Goal: Information Seeking & Learning: Learn about a topic

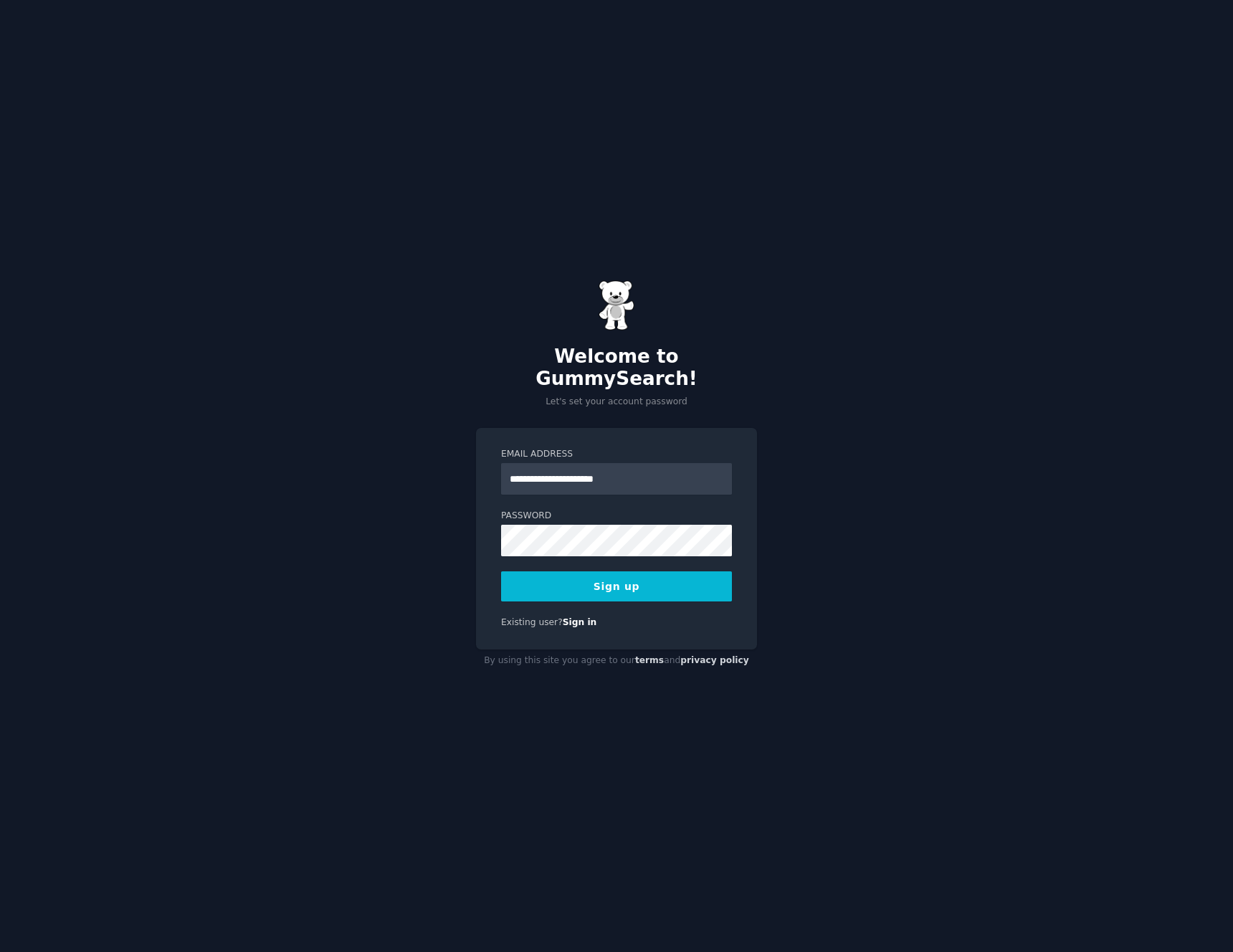
type input "**********"
click at [622, 579] on button "Sign up" at bounding box center [616, 586] width 231 height 30
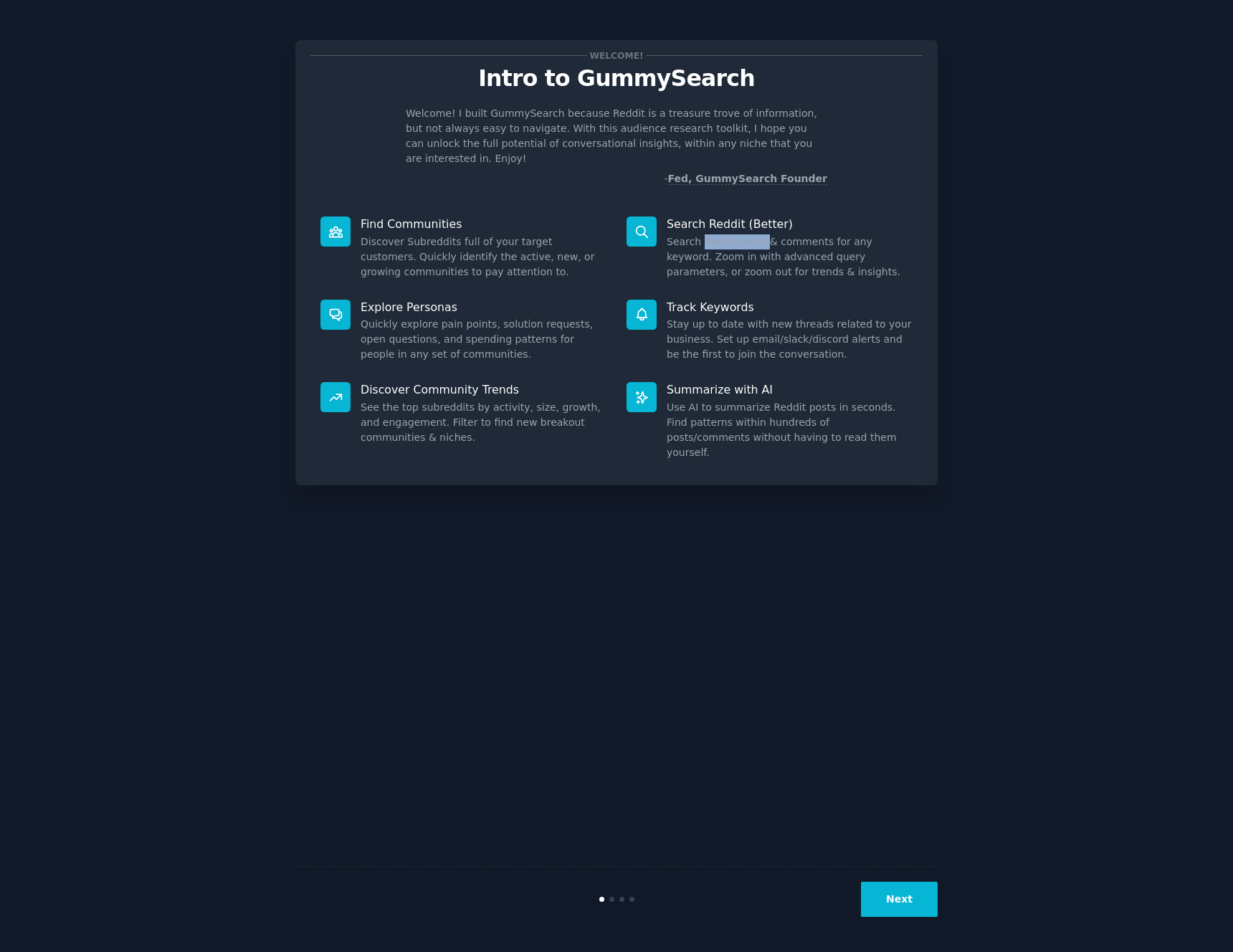
drag, startPoint x: 702, startPoint y: 228, endPoint x: 761, endPoint y: 230, distance: 59.0
click at [761, 234] on dd "Search Reddit posts & comments for any keyword. Zoom in with advanced query par…" at bounding box center [789, 256] width 246 height 45
drag, startPoint x: 378, startPoint y: 308, endPoint x: 397, endPoint y: 331, distance: 29.8
click at [397, 331] on dd "Quickly explore pain points, solution requests, open questions, and spending pa…" at bounding box center [483, 339] width 246 height 45
click at [421, 329] on dd "Quickly explore pain points, solution requests, open questions, and spending pa…" at bounding box center [483, 339] width 246 height 45
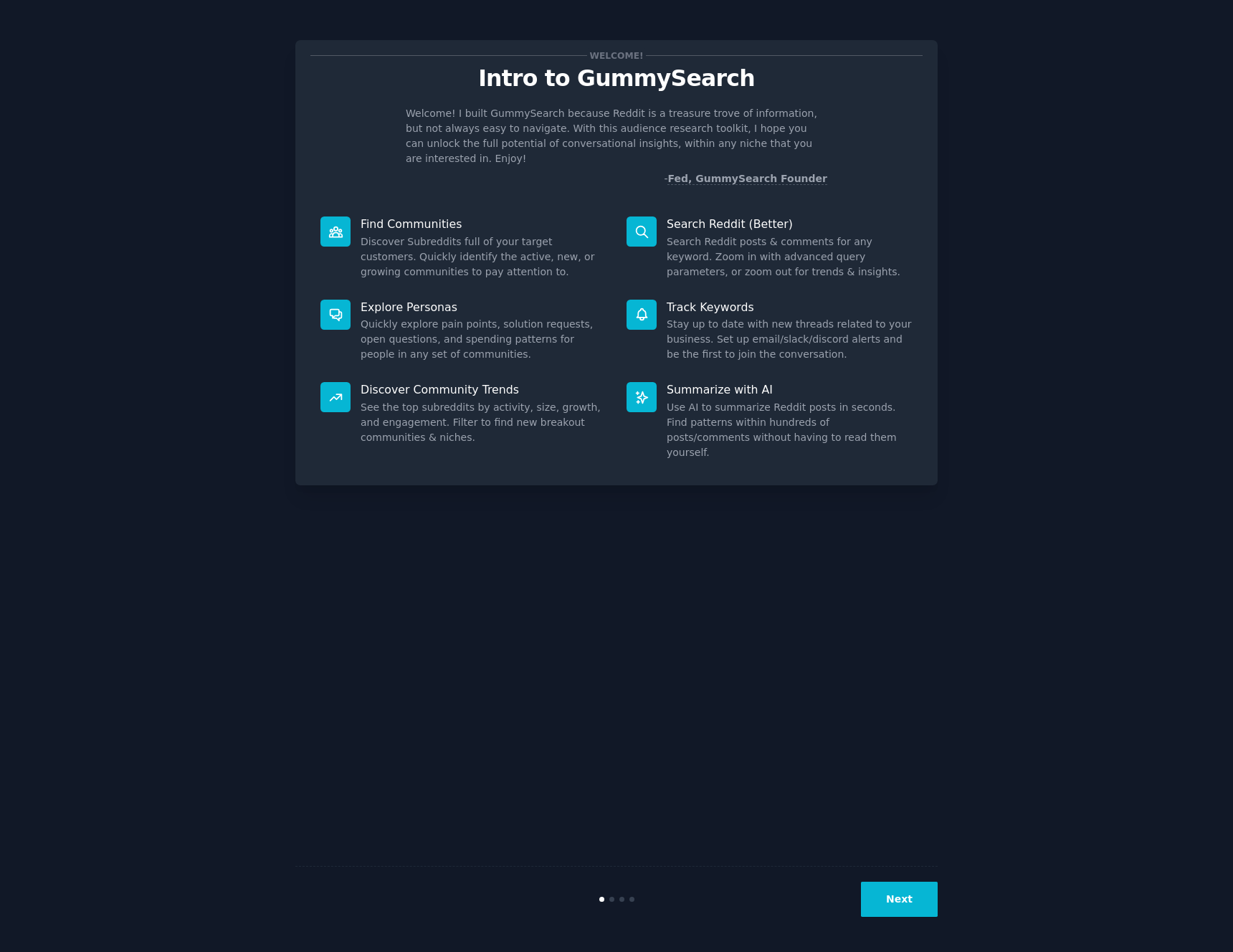
click at [324, 308] on div at bounding box center [335, 315] width 30 height 30
click at [342, 224] on icon at bounding box center [336, 232] width 15 height 15
click at [866, 899] on button "Next" at bounding box center [899, 899] width 76 height 35
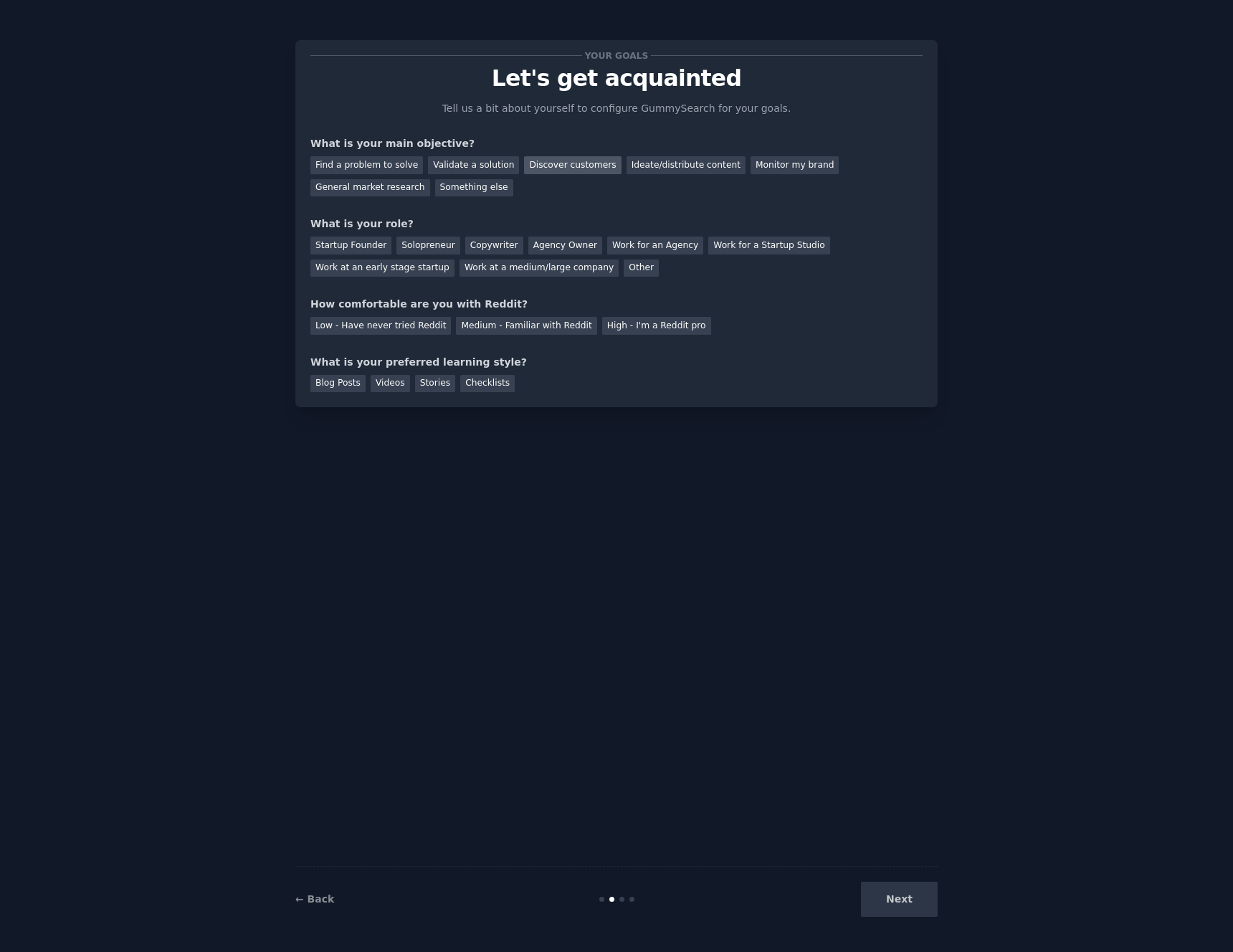
click at [550, 167] on div "Discover customers" at bounding box center [573, 165] width 97 height 18
click at [428, 250] on div "Solopreneur" at bounding box center [428, 246] width 63 height 18
click at [606, 330] on div "High - I'm a Reddit pro" at bounding box center [656, 326] width 109 height 18
click at [467, 384] on div "Checklists" at bounding box center [487, 384] width 54 height 18
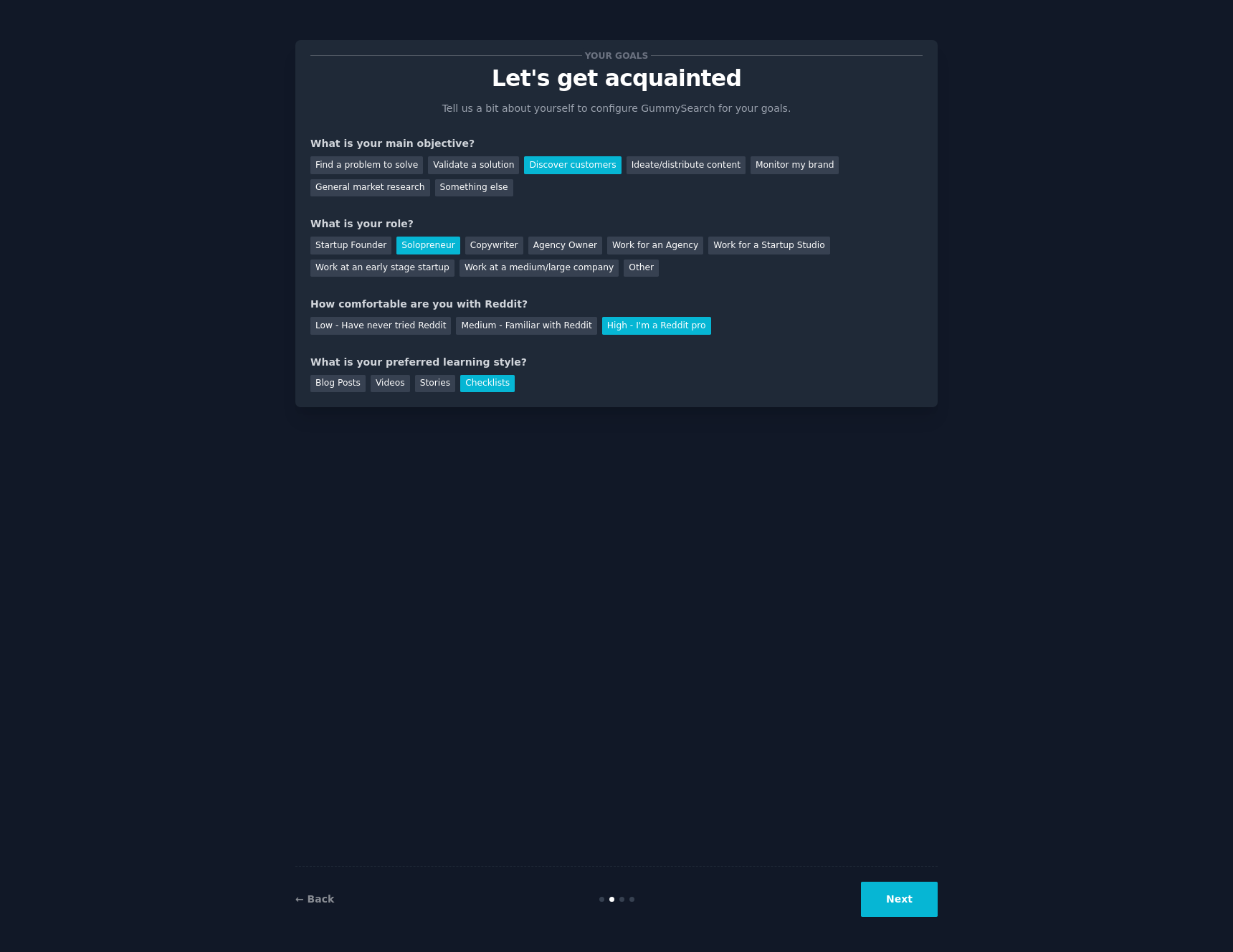
click at [915, 899] on button "Next" at bounding box center [899, 899] width 76 height 35
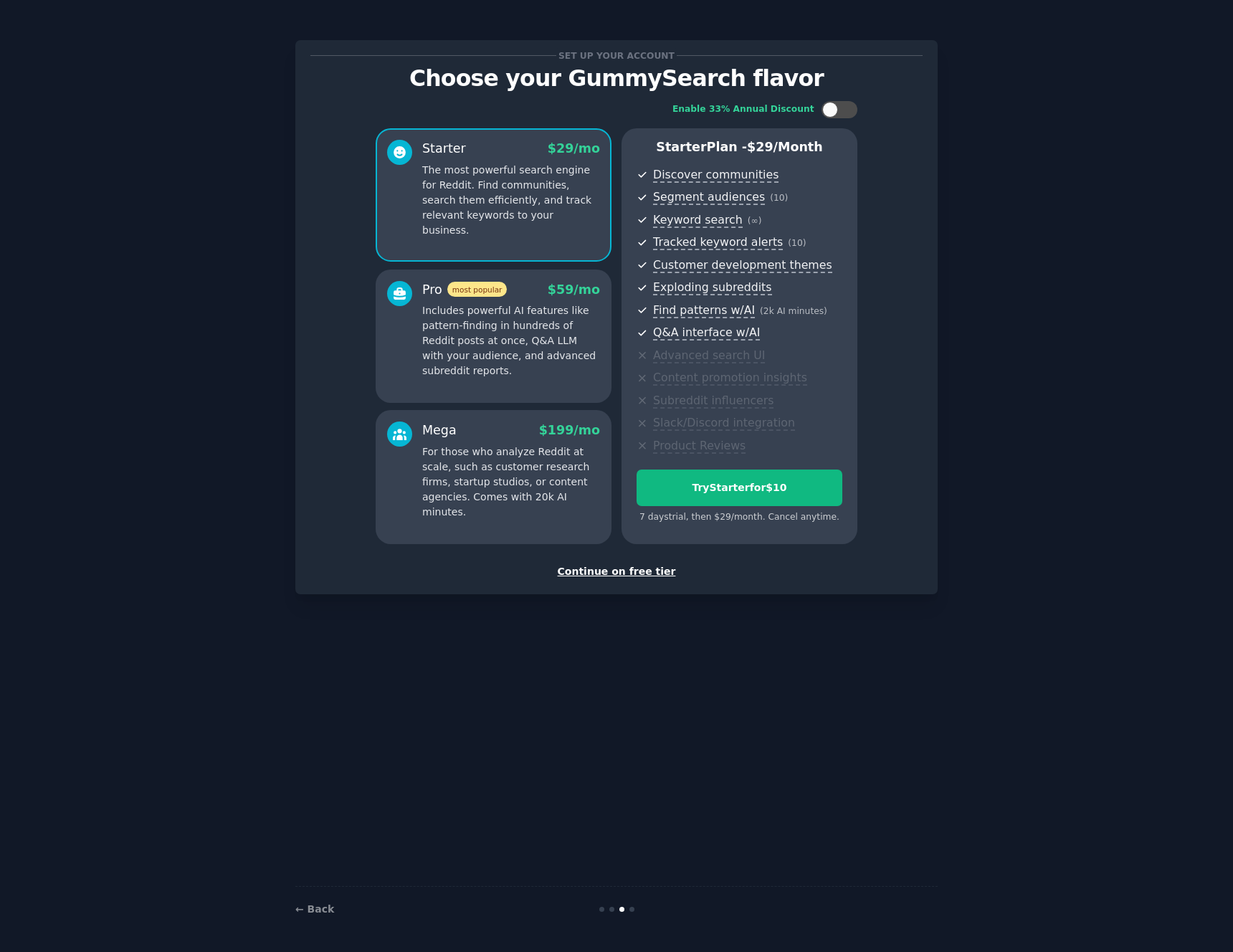
click at [578, 566] on div "Continue on free tier" at bounding box center [616, 572] width 612 height 15
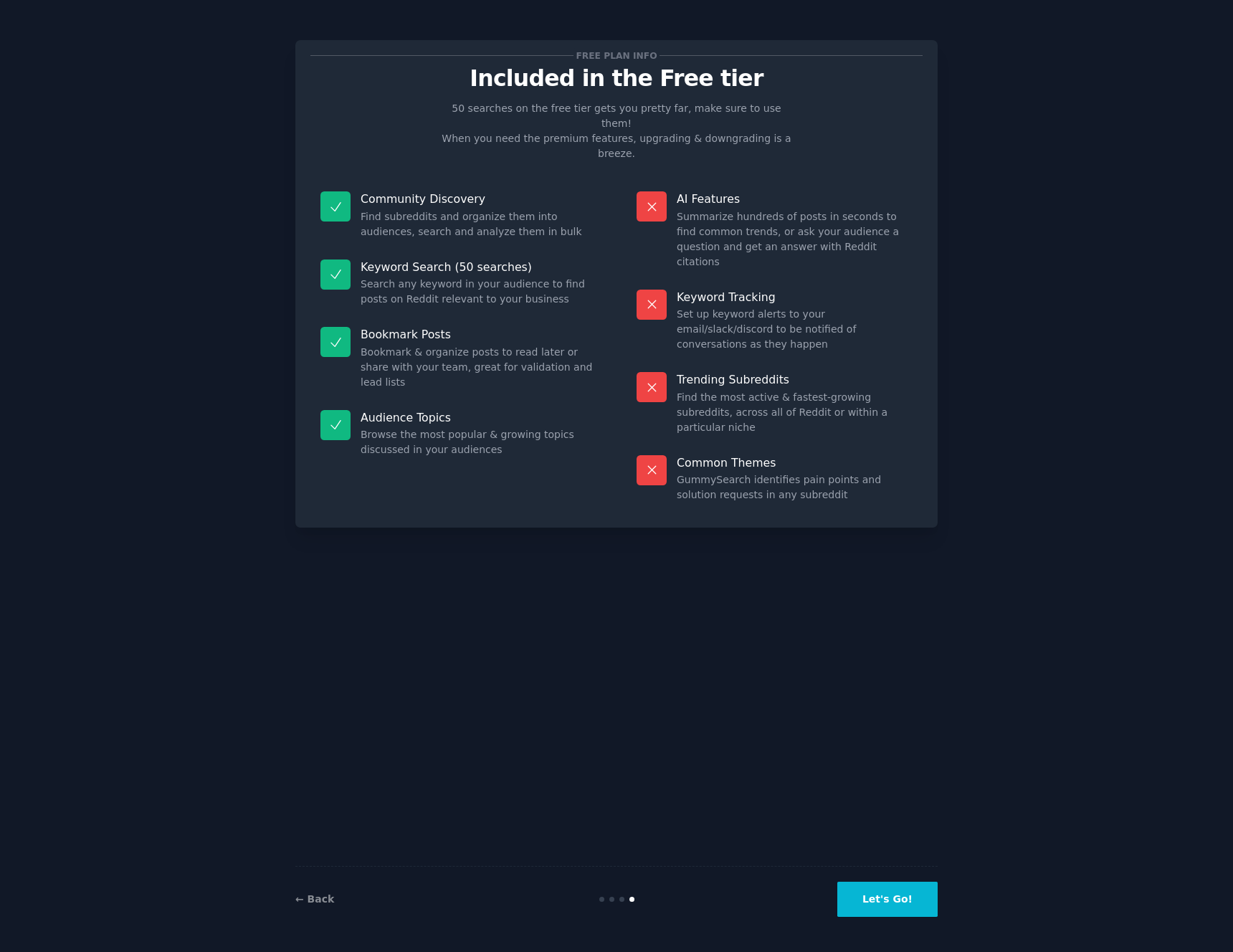
click at [893, 893] on button "Let's Go!" at bounding box center [888, 899] width 100 height 35
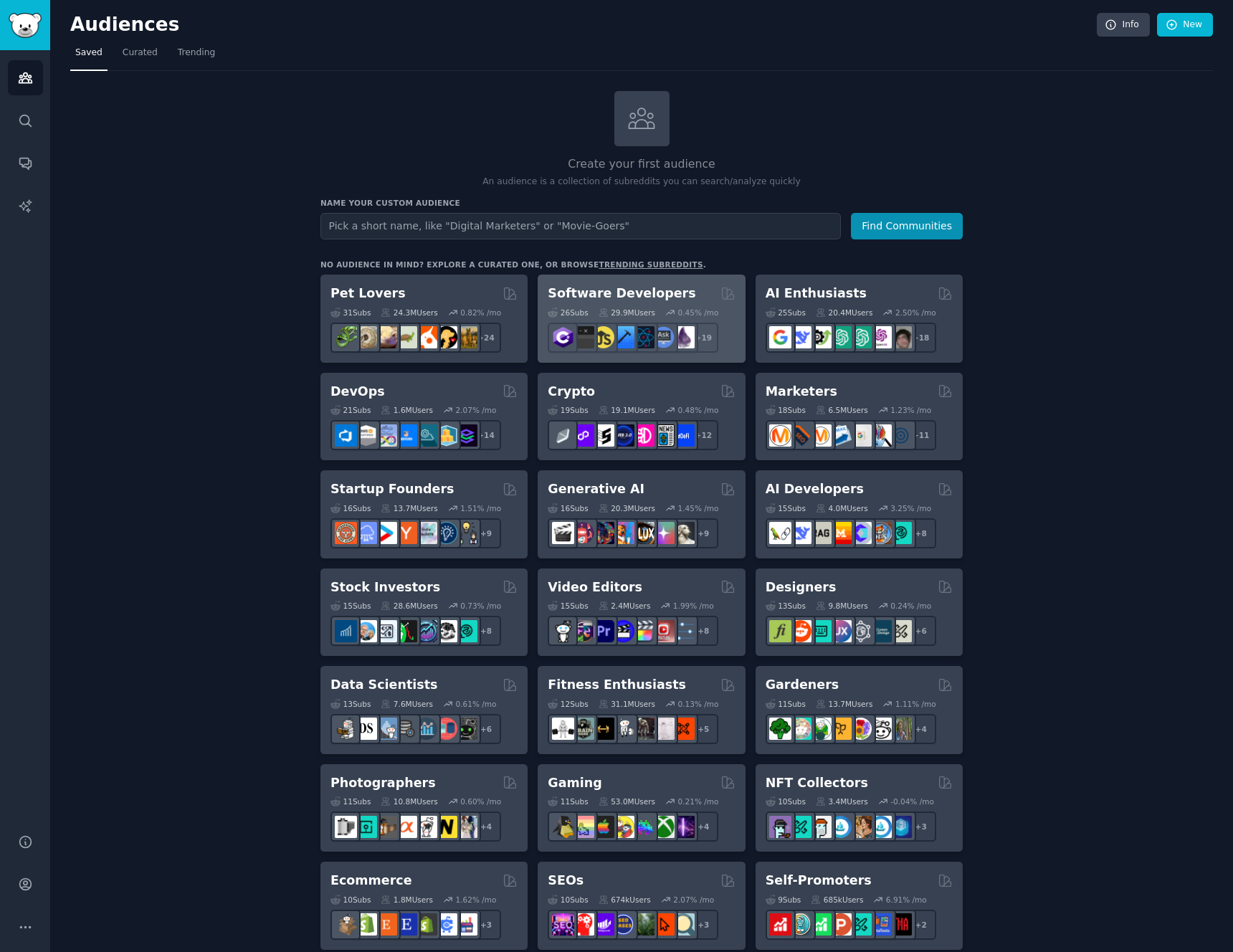
click at [651, 289] on h2 "Software Developers" at bounding box center [622, 294] width 148 height 18
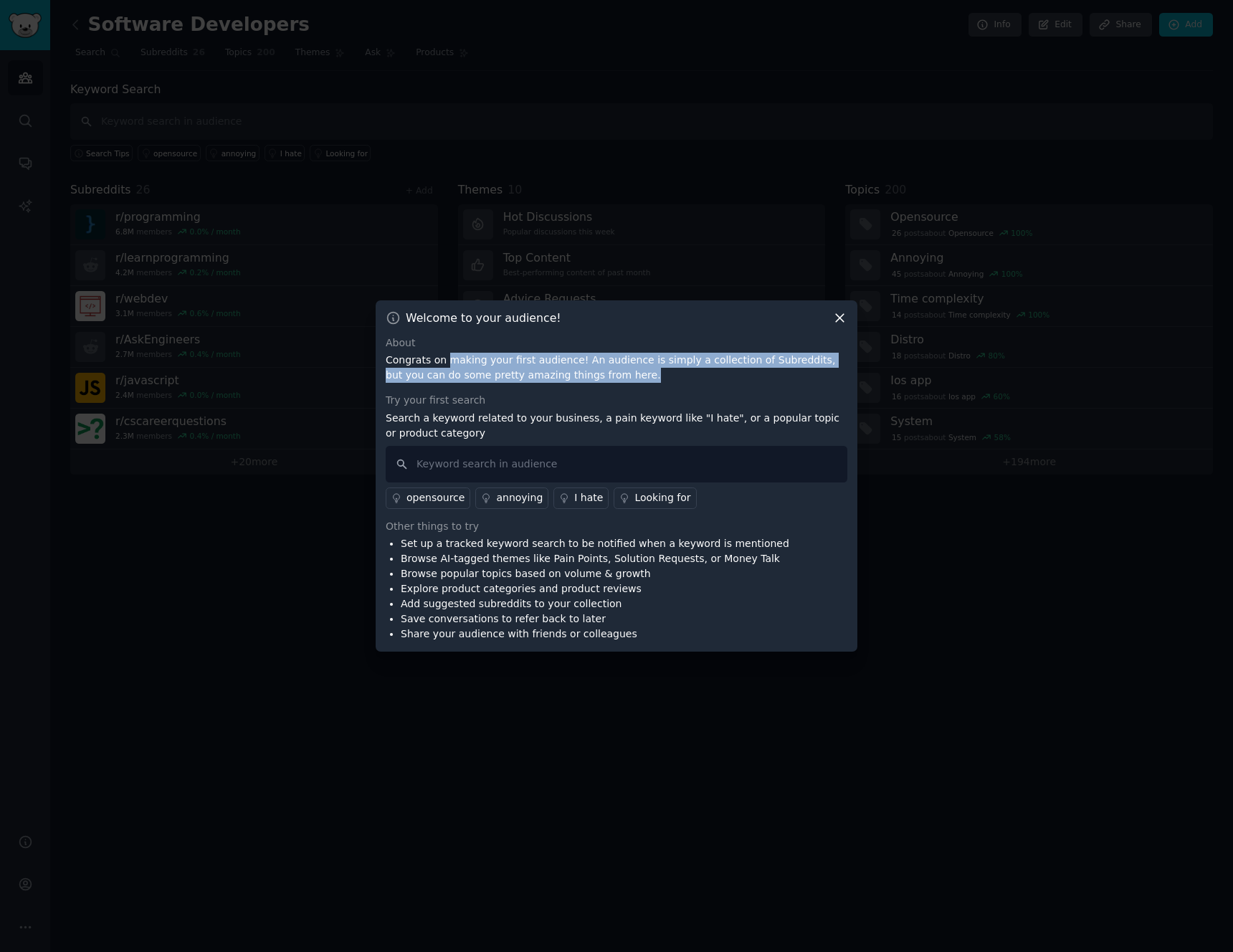
drag, startPoint x: 448, startPoint y: 365, endPoint x: 757, endPoint y: 372, distance: 309.1
click at [757, 372] on p "Congrats on making your first audience! An audience is simply a collection of S…" at bounding box center [617, 367] width 462 height 30
click at [421, 421] on p "Search a keyword related to your business, a pain keyword like "I hate", or a p…" at bounding box center [617, 425] width 462 height 30
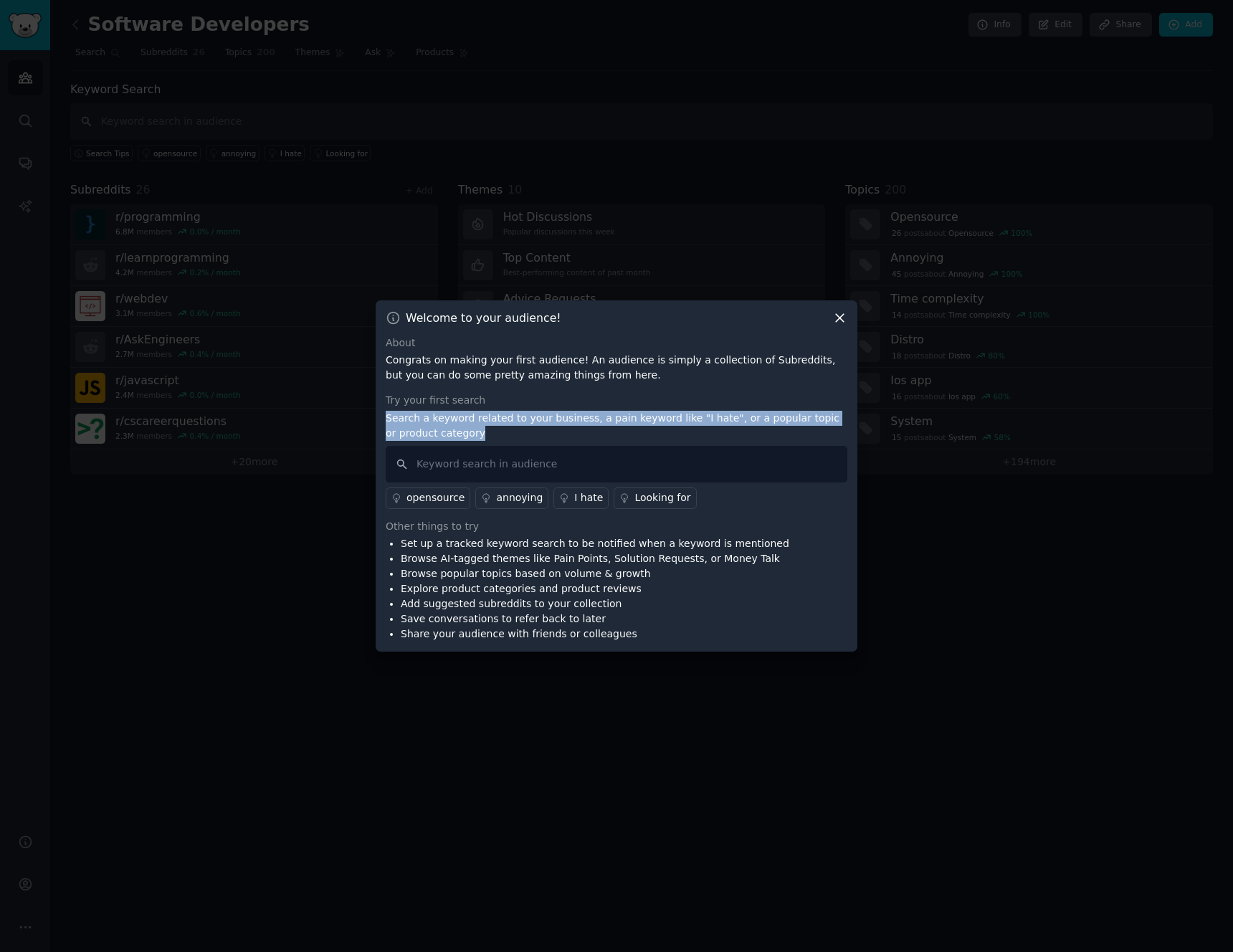
click at [421, 421] on p "Search a keyword related to your business, a pain keyword like "I hate", or a p…" at bounding box center [617, 425] width 462 height 30
click at [421, 421] on p "Search a keyword related to your business, a pain keyword like "I hate", or a p…" at bounding box center [617, 425] width 462 height 30
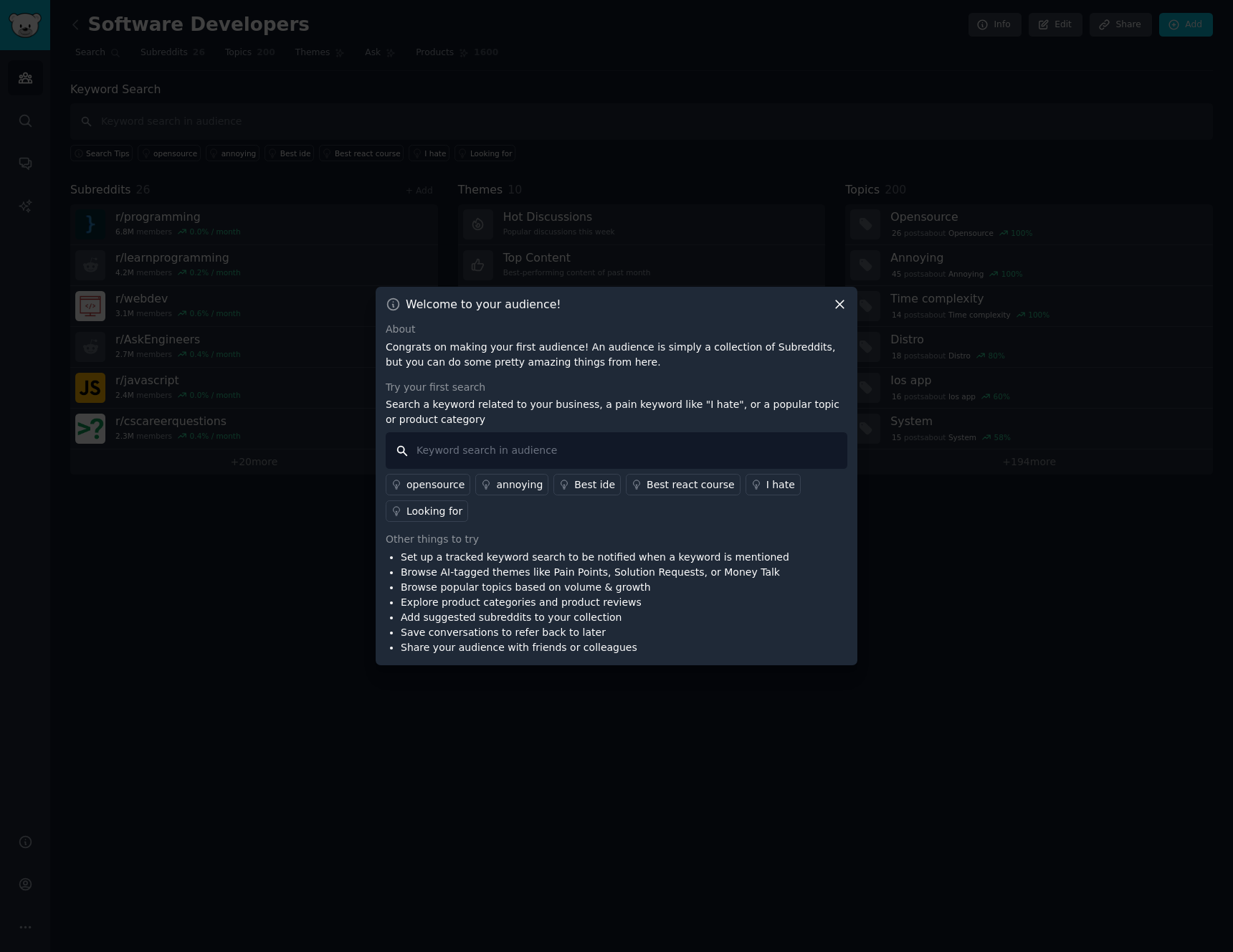
click at [490, 442] on input "text" at bounding box center [617, 450] width 462 height 37
type input "node"
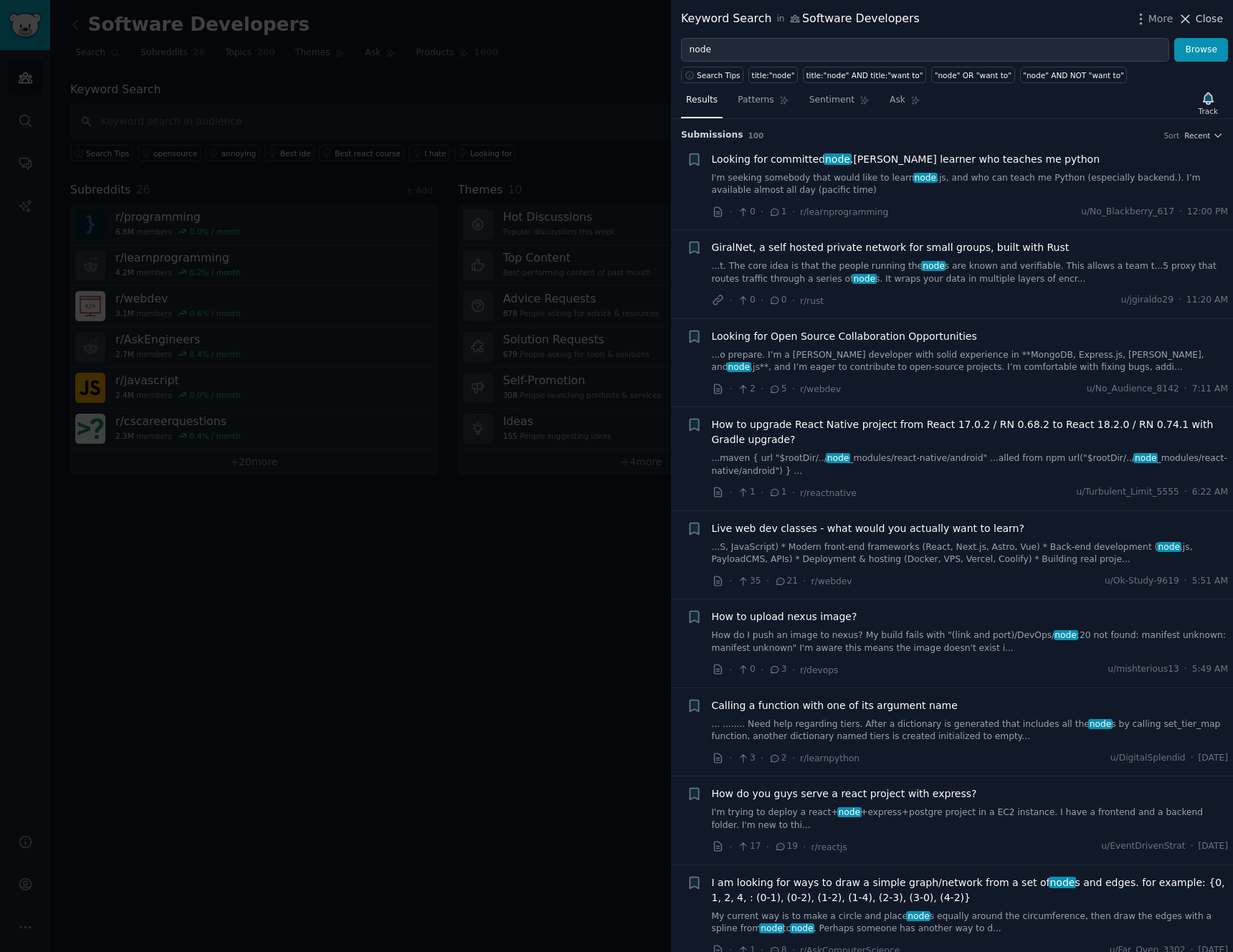
click at [1211, 16] on span "Close" at bounding box center [1209, 19] width 27 height 15
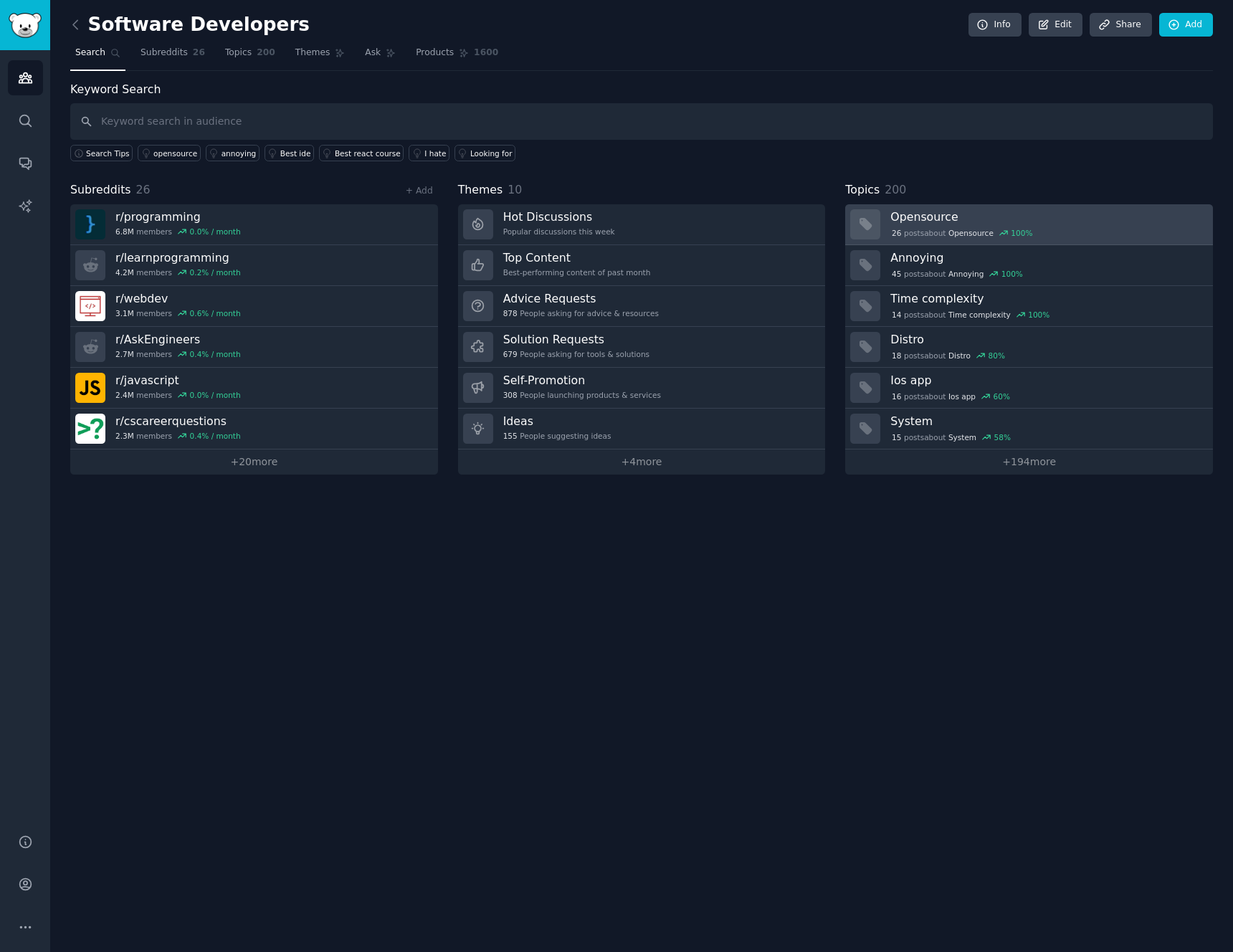
click at [1007, 206] on link "Opensource 26 post s about Opensource 100 %" at bounding box center [1029, 225] width 368 height 41
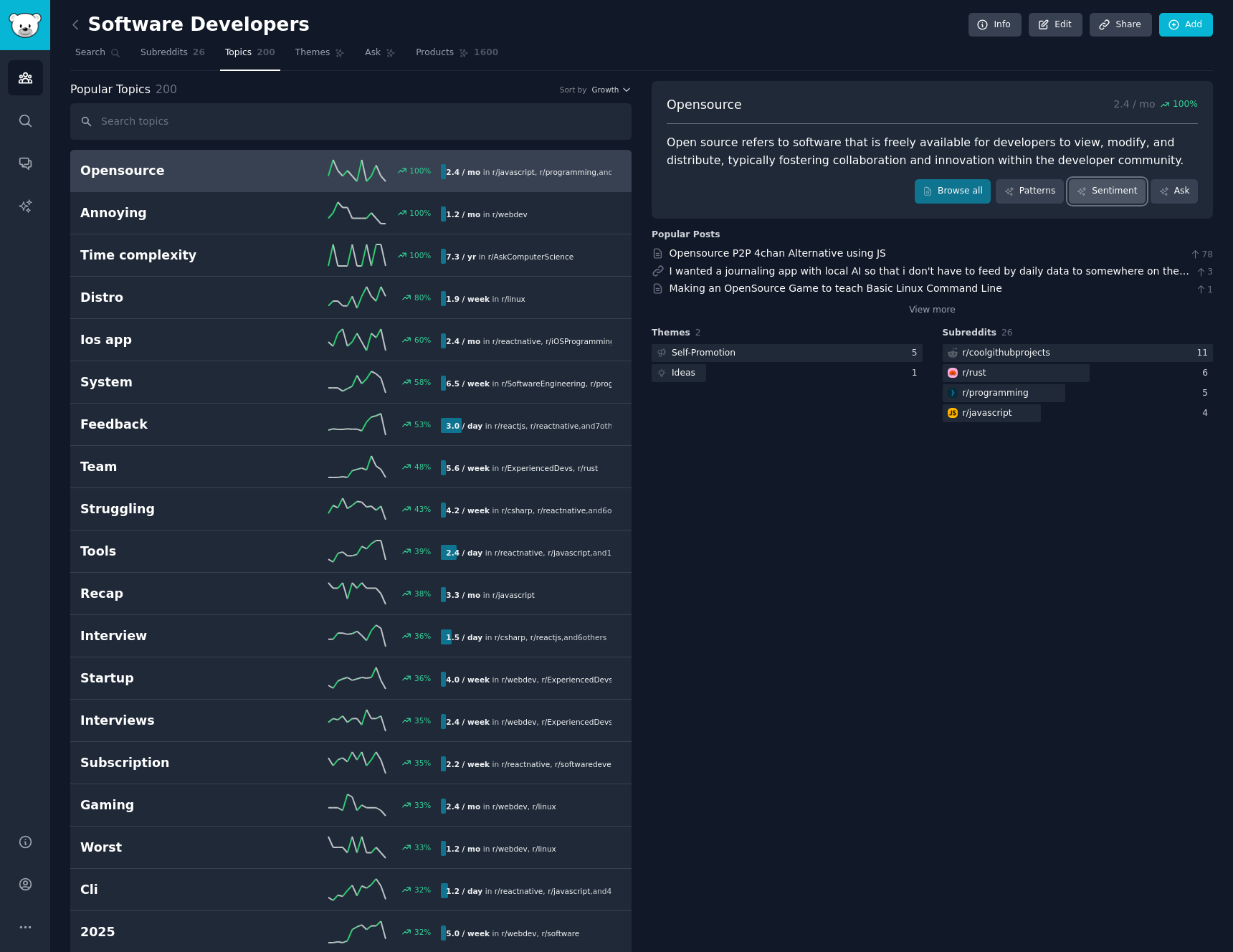
click at [1131, 199] on link "Sentiment" at bounding box center [1107, 191] width 76 height 25
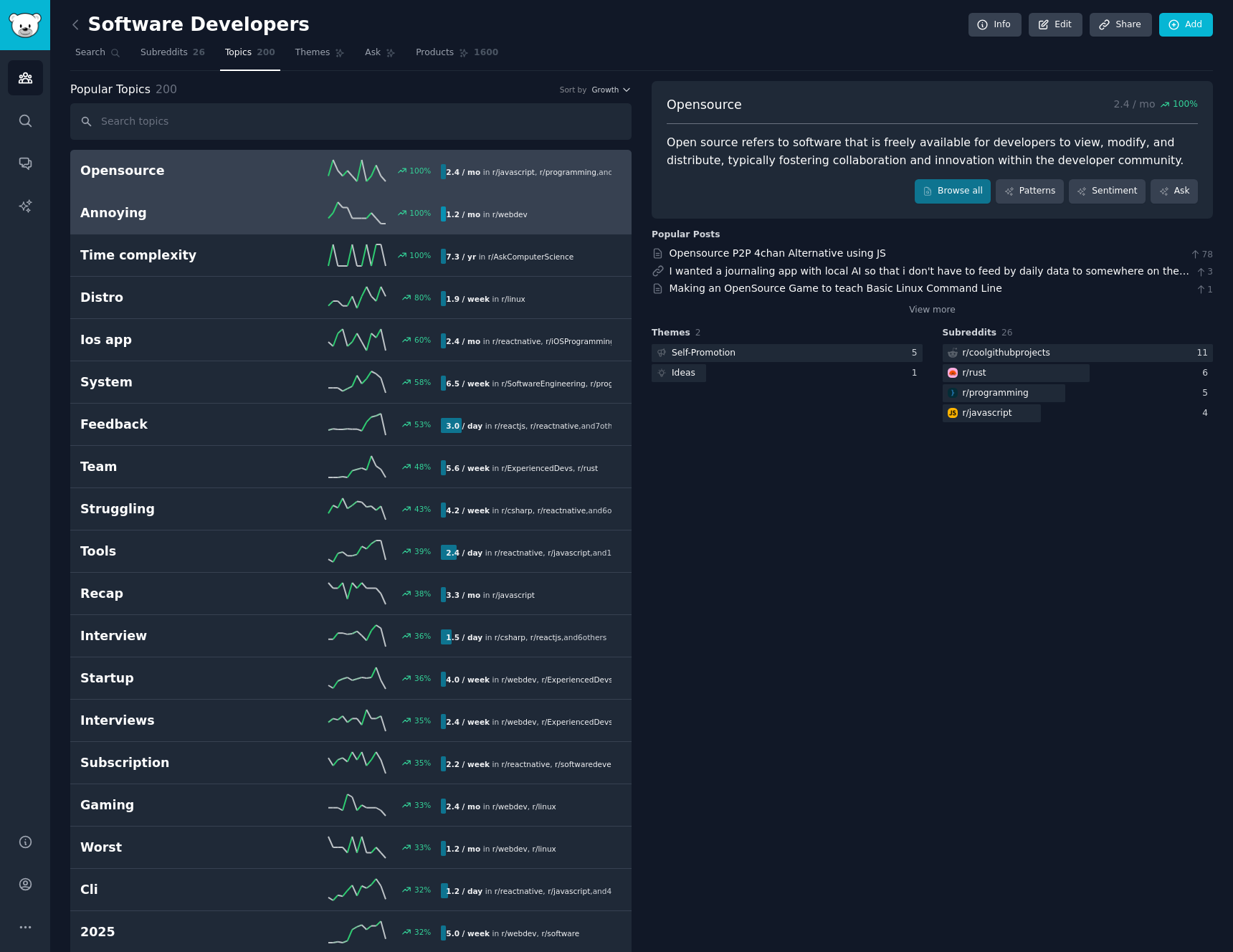
click at [180, 226] on link "Annoying 100 % 1.2 / mo in r/ webdev" at bounding box center [352, 214] width 562 height 43
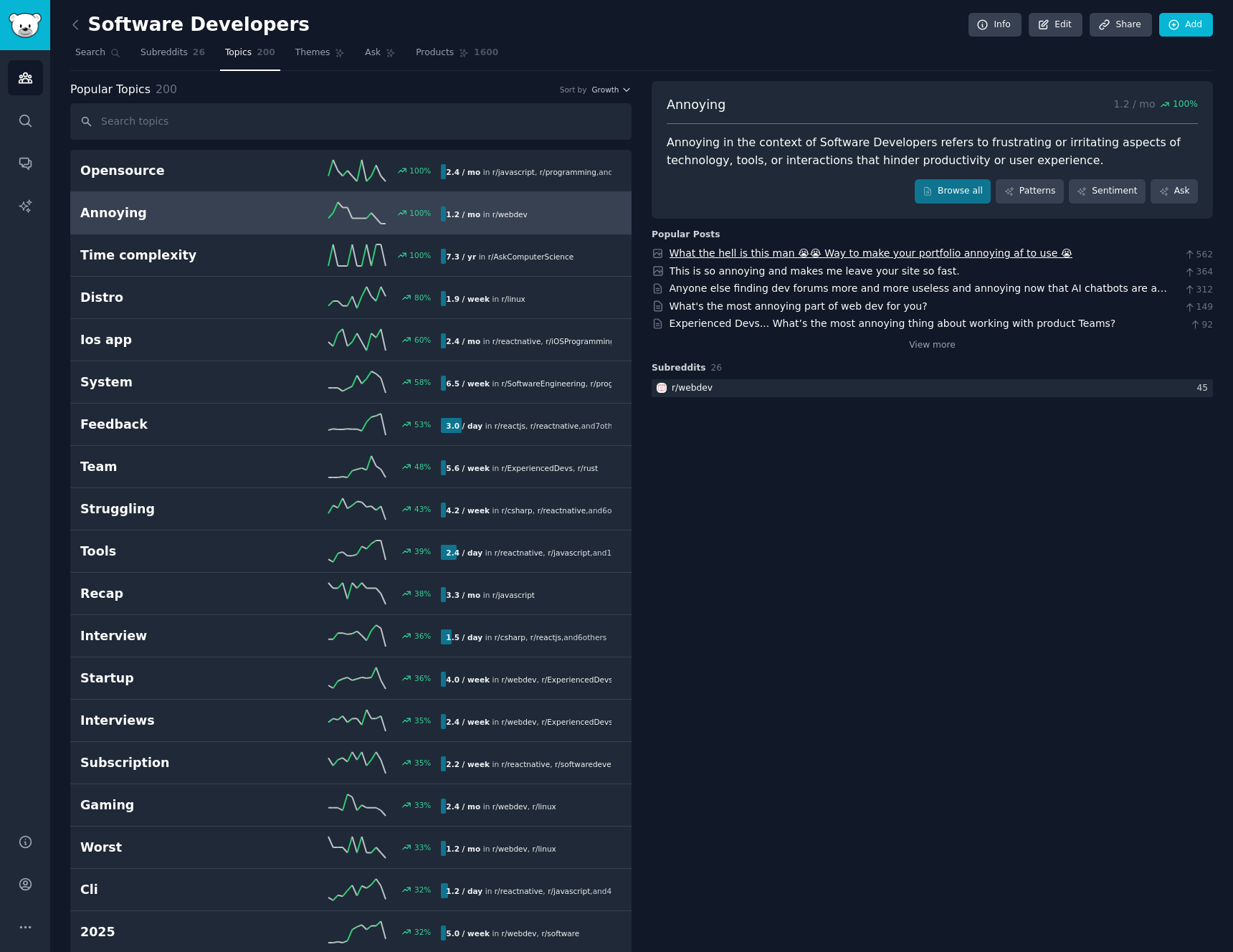
click at [756, 255] on link "What the hell is this man 😭😭 Way to make your portfolio annoying af to use 😭" at bounding box center [871, 253] width 403 height 11
click at [14, 159] on link "Conversations" at bounding box center [25, 163] width 35 height 35
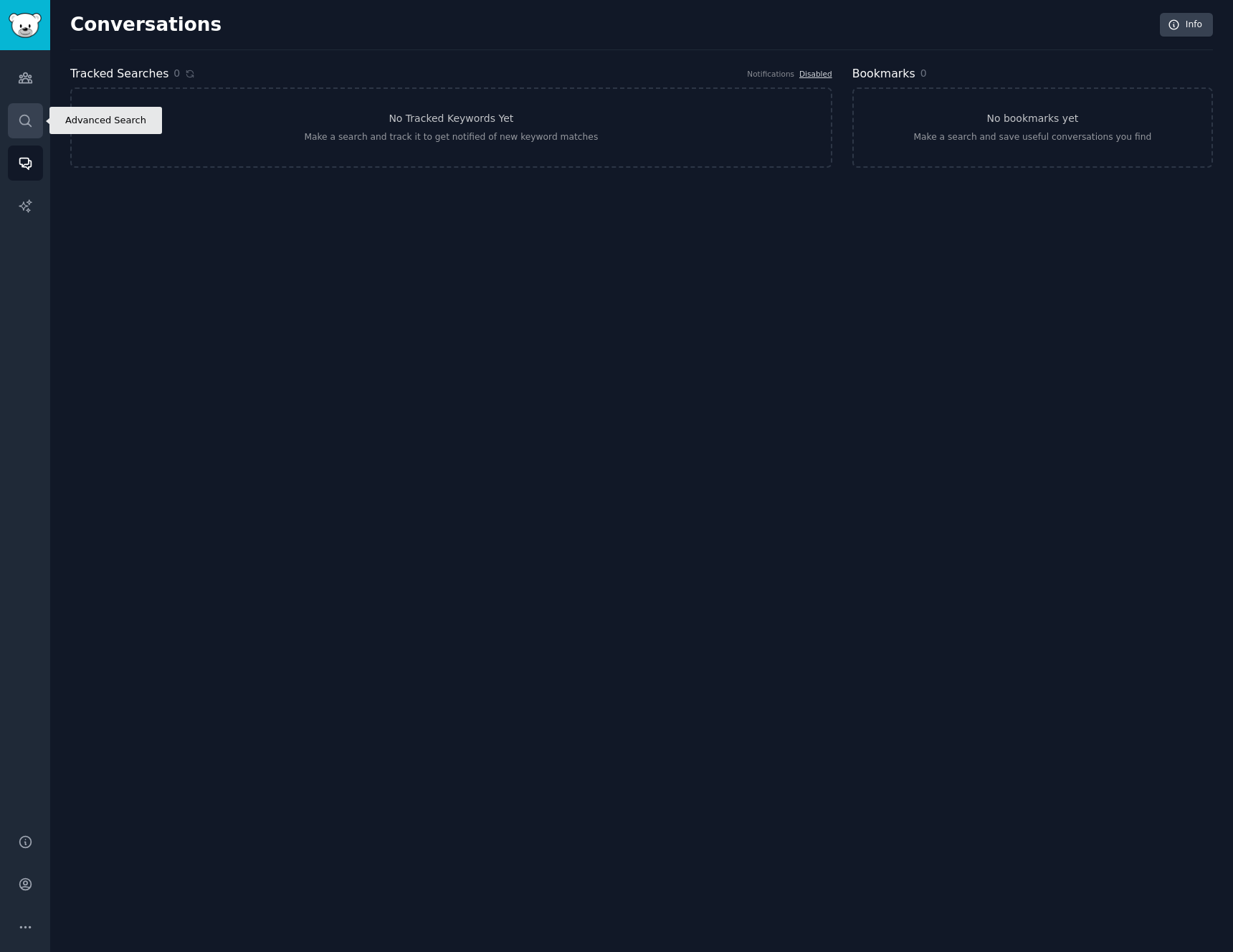
click at [21, 127] on icon "Sidebar" at bounding box center [25, 121] width 15 height 15
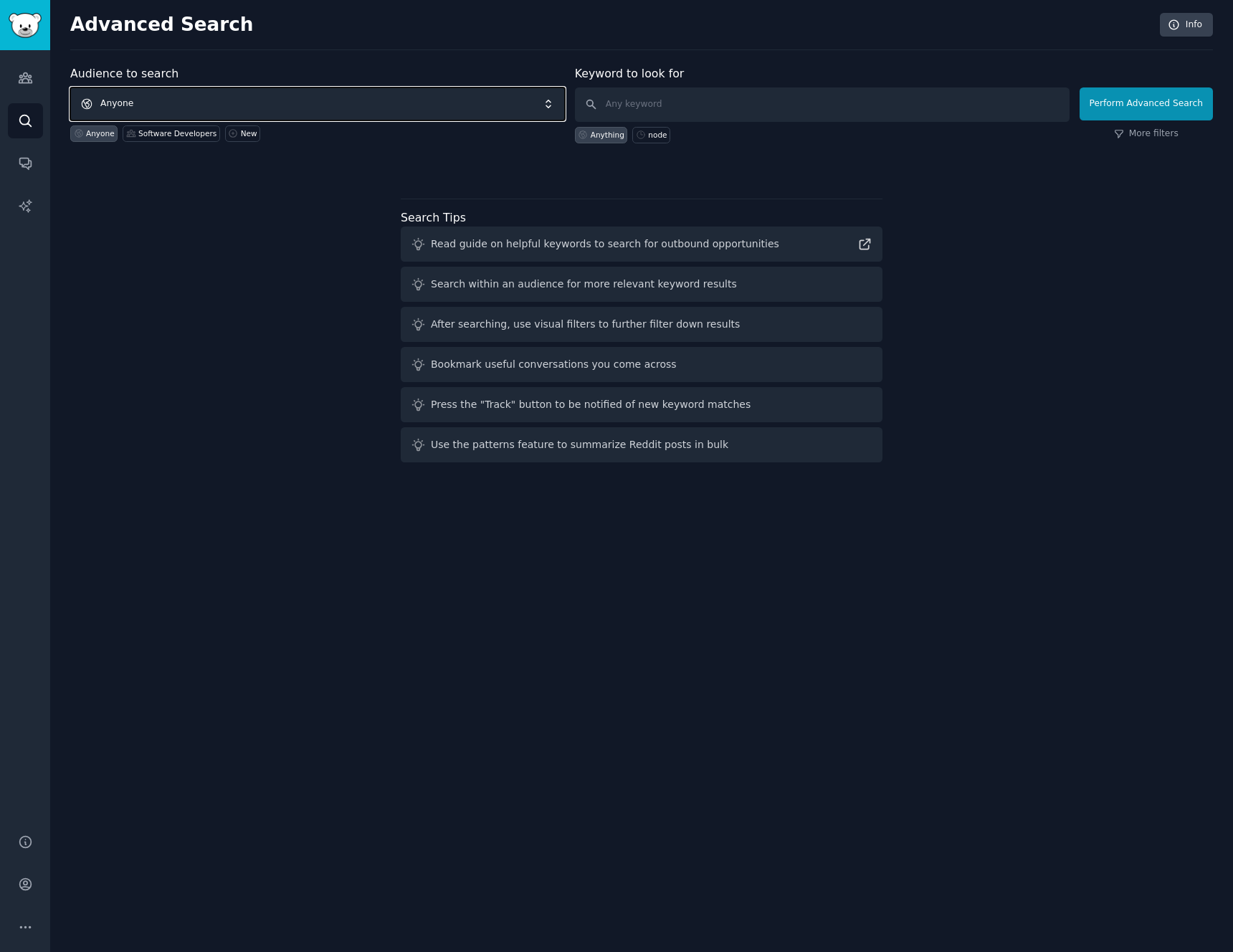
click at [134, 105] on span "Anyone" at bounding box center [318, 103] width 495 height 33
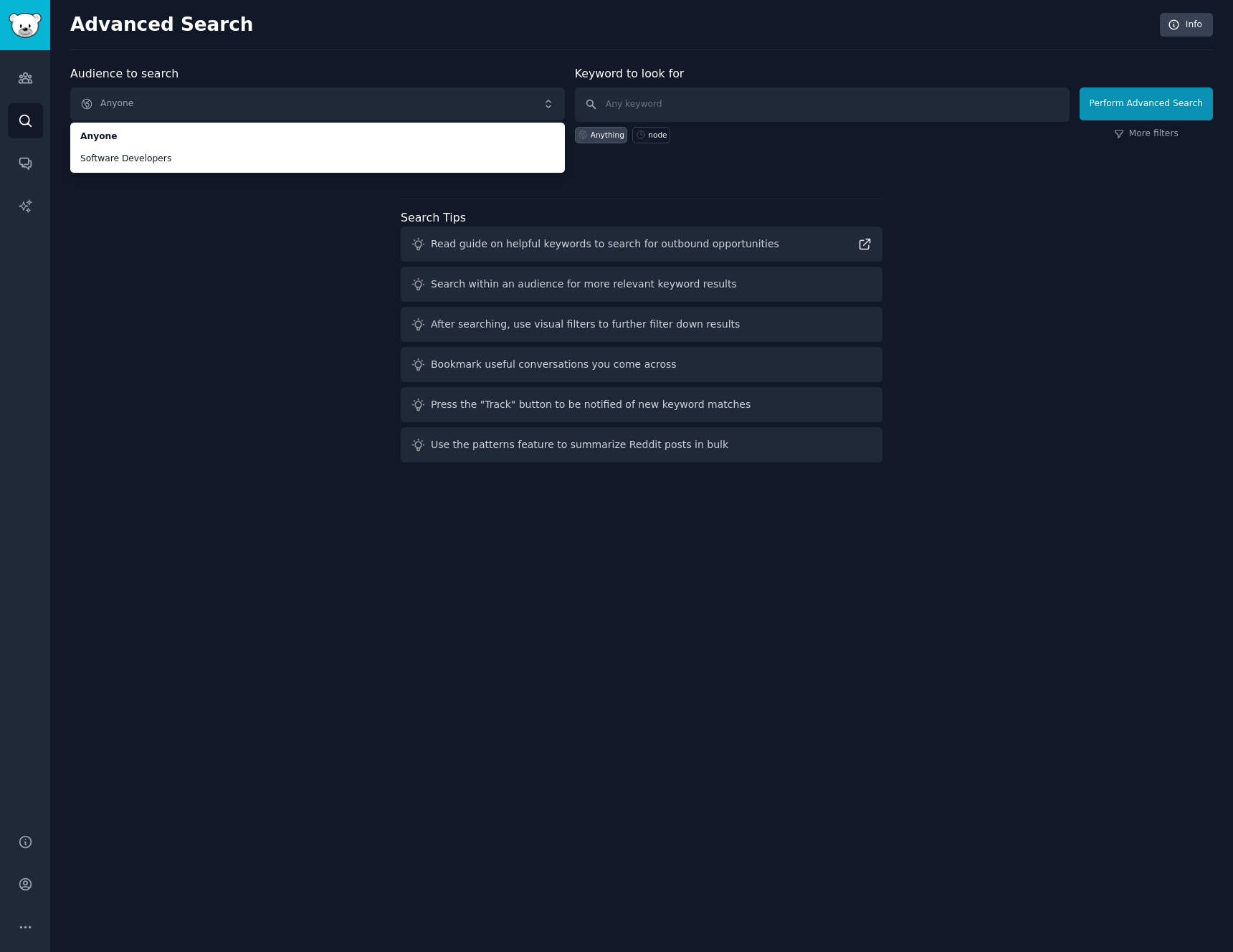
click at [170, 172] on div at bounding box center [642, 168] width 1143 height 10
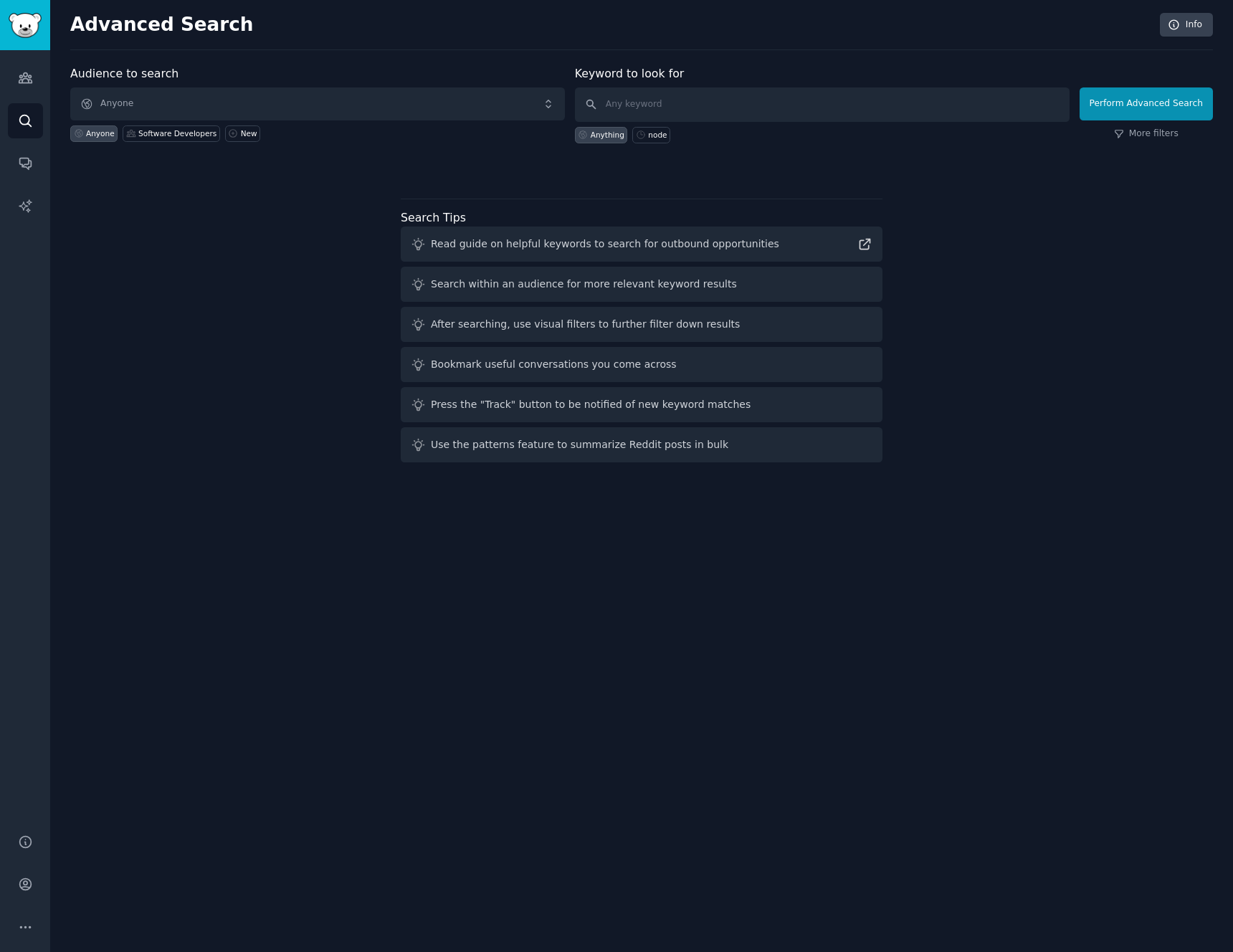
click at [1185, 131] on div "More filters" at bounding box center [1147, 134] width 133 height 13
click at [1169, 139] on link "More filters" at bounding box center [1147, 134] width 65 height 13
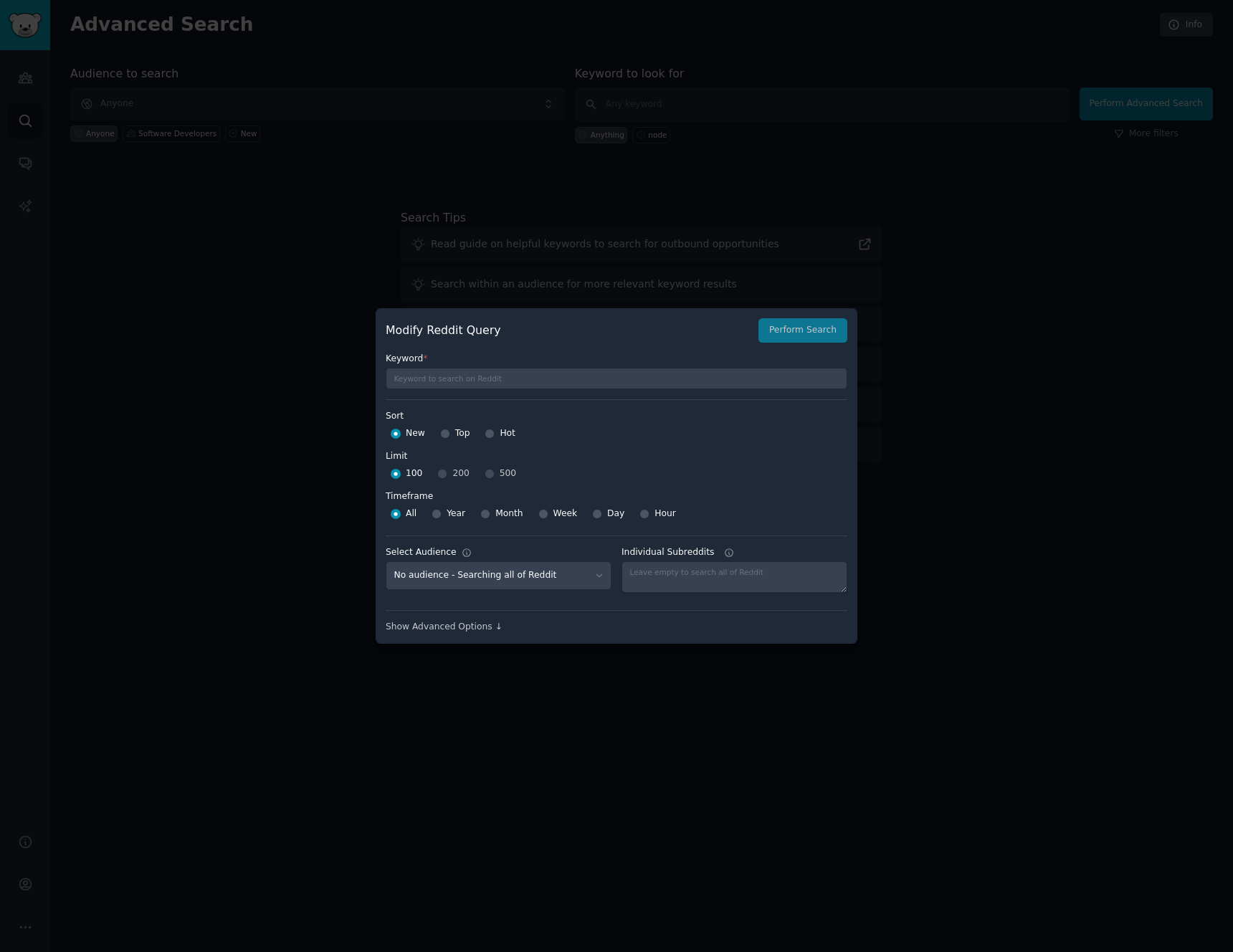
click at [352, 655] on div at bounding box center [616, 476] width 1233 height 952
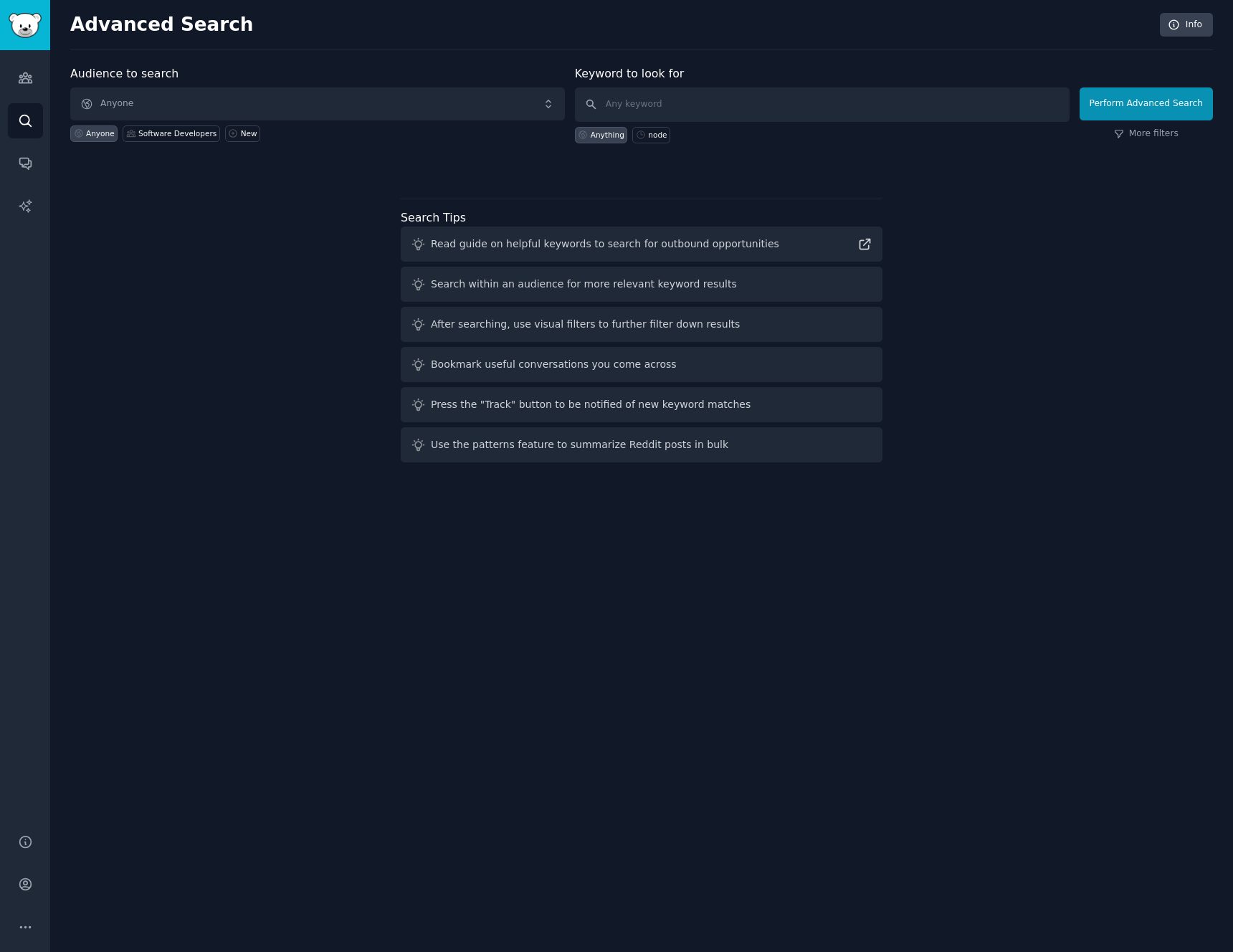
click at [1125, 144] on div "Audience to search Anyone Anyone Software Developers New Keyword to look for An…" at bounding box center [642, 119] width 1143 height 108
click at [1135, 126] on div "Perform Advanced Search More filters" at bounding box center [1147, 108] width 133 height 71
click at [1122, 145] on div "Audience to search Anyone Anyone Software Developers New Keyword to look for An…" at bounding box center [642, 119] width 1143 height 108
click at [1128, 138] on link "More filters" at bounding box center [1147, 134] width 65 height 13
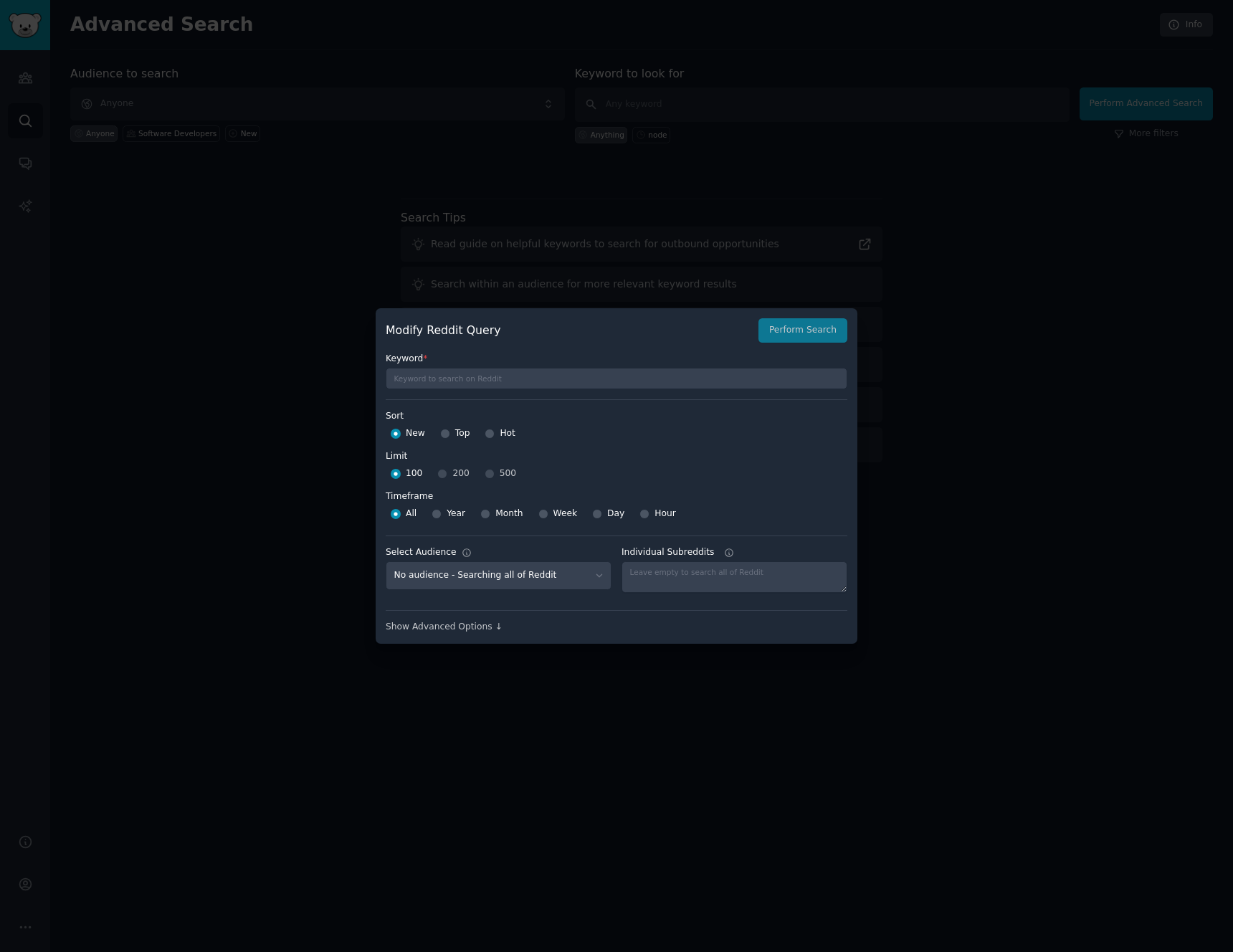
click at [474, 620] on div "Show Advanced Options ↓" at bounding box center [617, 622] width 462 height 24
click at [474, 626] on div "Show Advanced Options ↓" at bounding box center [617, 628] width 462 height 13
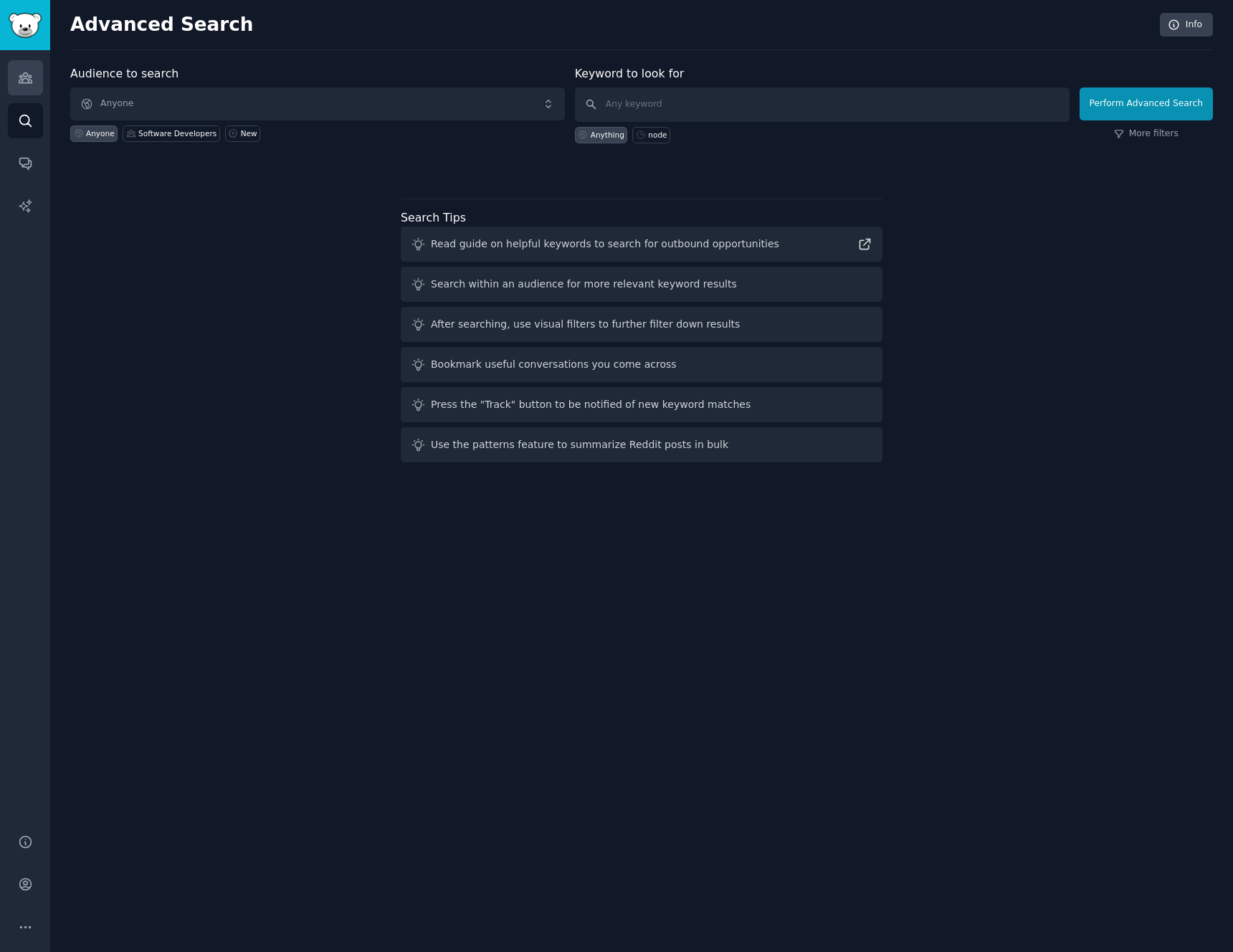
click at [24, 91] on link "Audiences" at bounding box center [25, 77] width 35 height 35
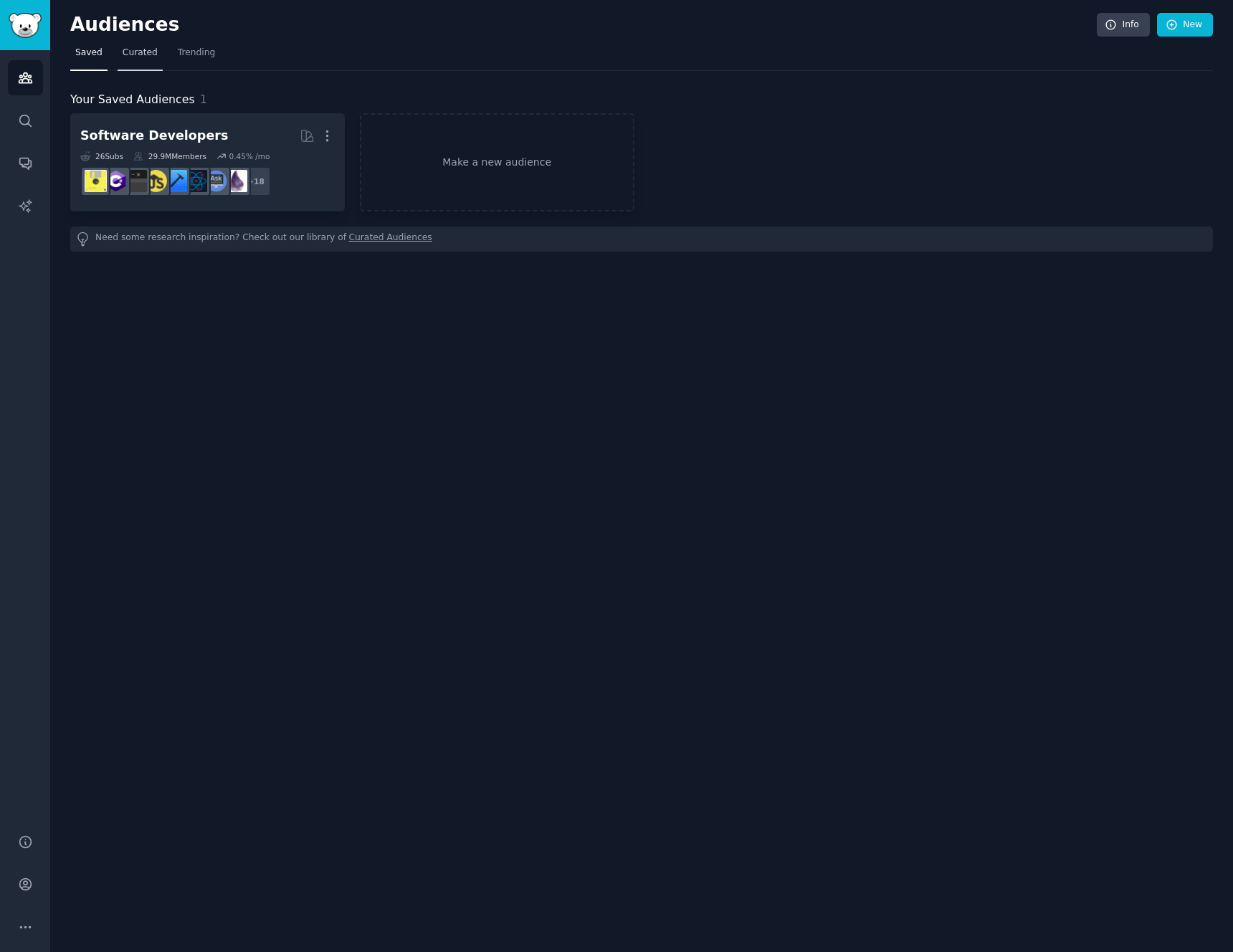
click at [146, 57] on span "Curated" at bounding box center [140, 53] width 35 height 13
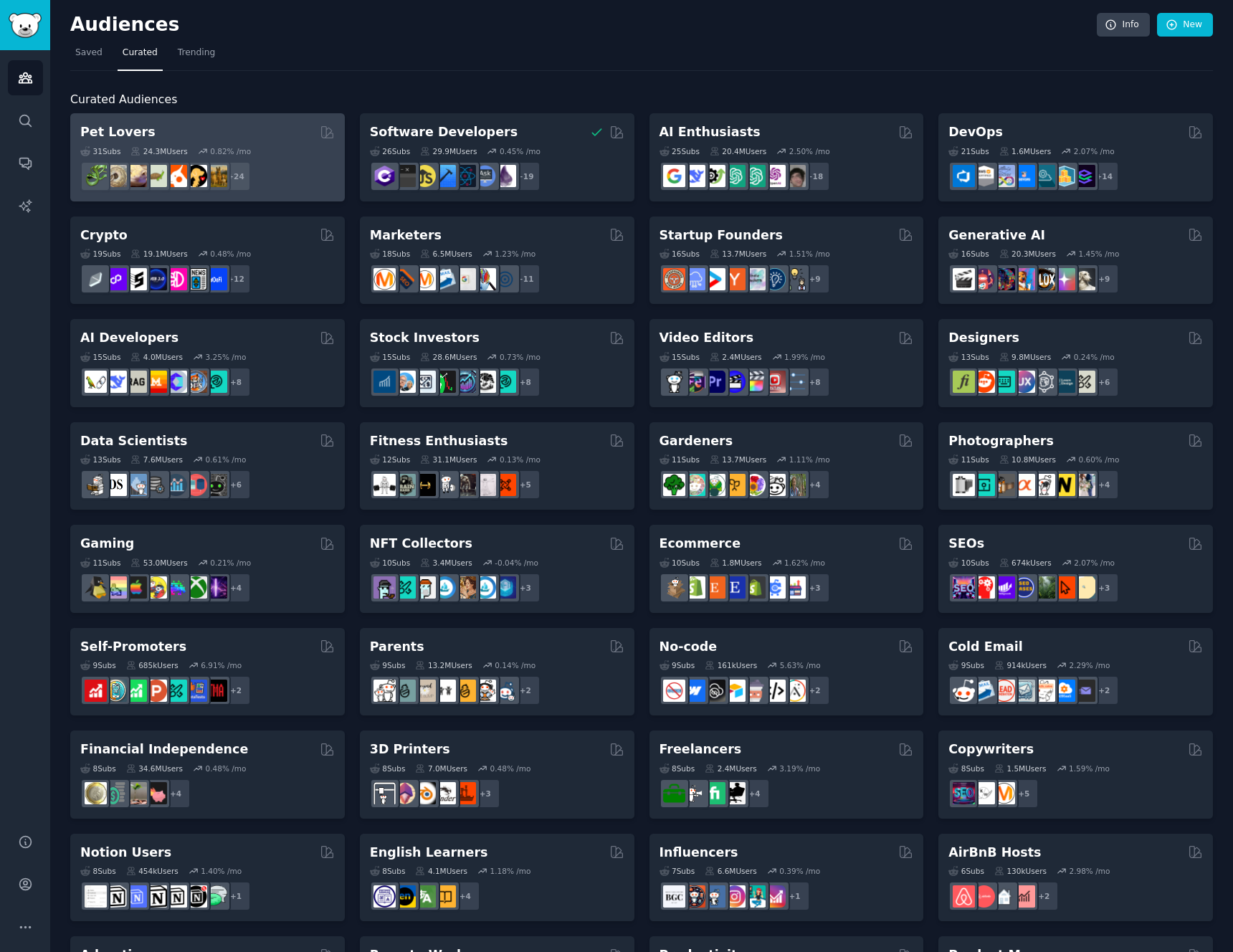
click at [245, 141] on div "31 Sub s 24.3M Users 0.82 % /mo + 24" at bounding box center [208, 166] width 255 height 50
